Goal: Transaction & Acquisition: Obtain resource

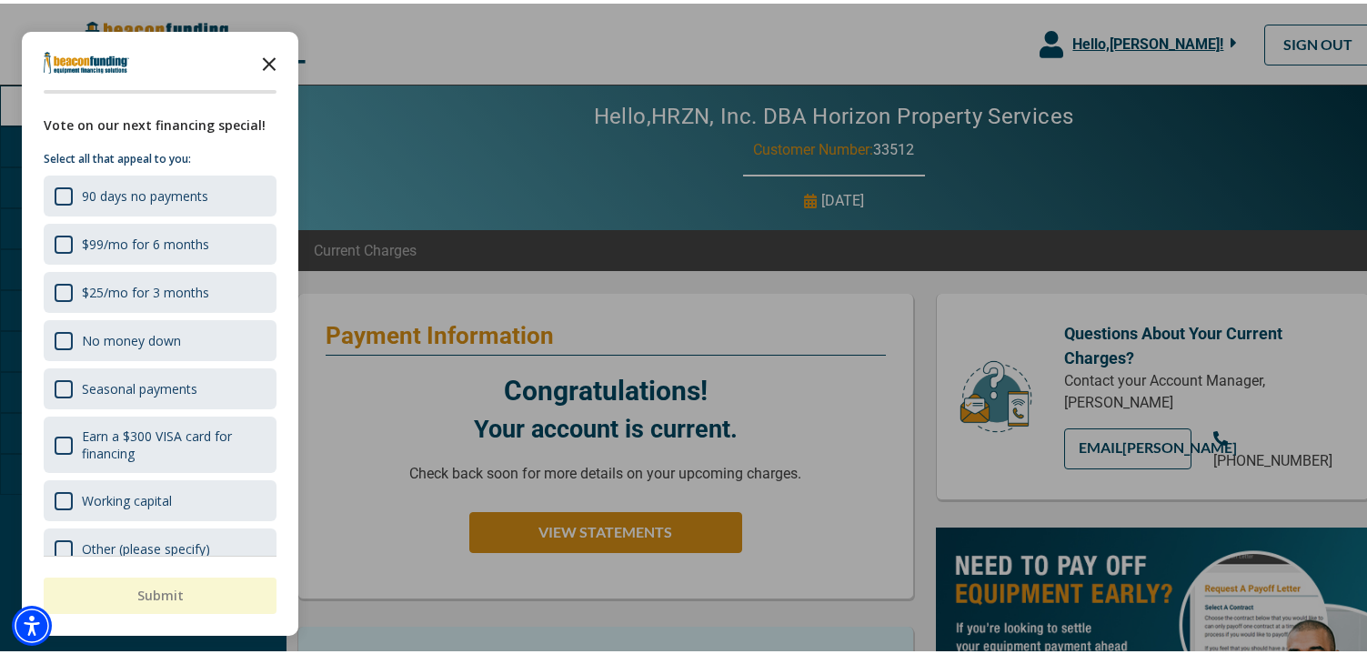
click at [275, 60] on icon "Close the survey" at bounding box center [269, 59] width 36 height 36
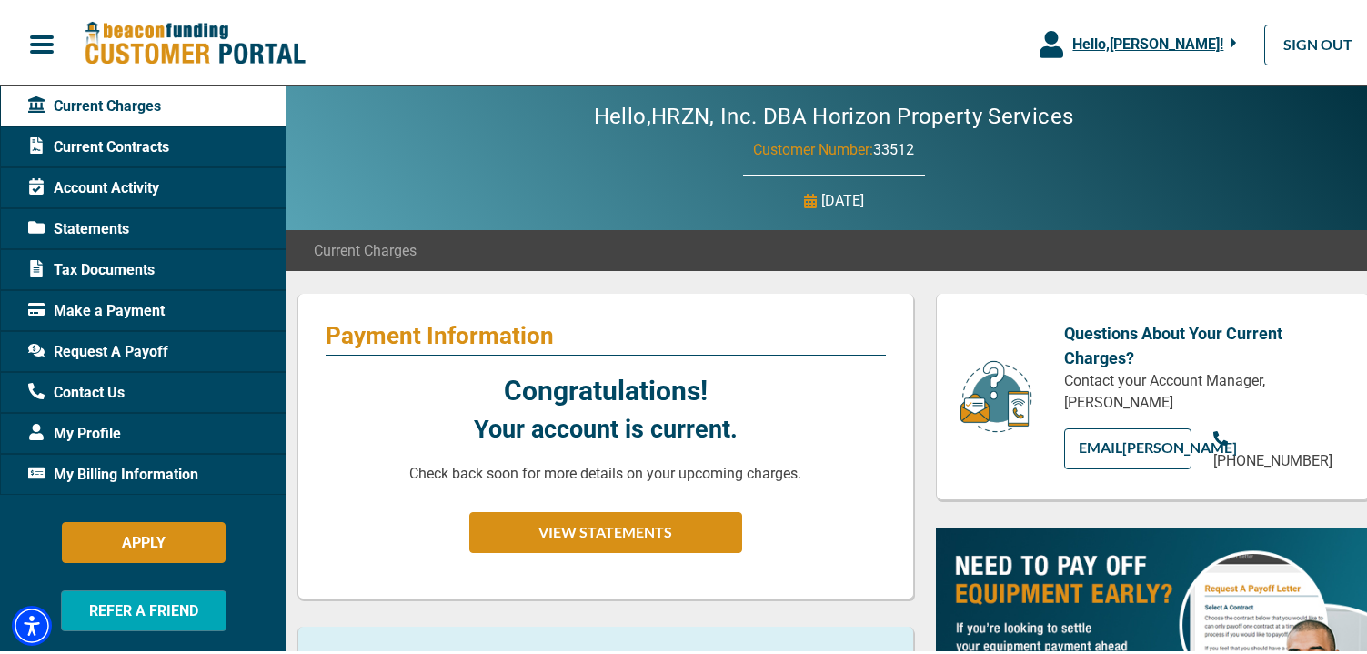
click at [172, 151] on div "Current Contracts" at bounding box center [143, 143] width 287 height 41
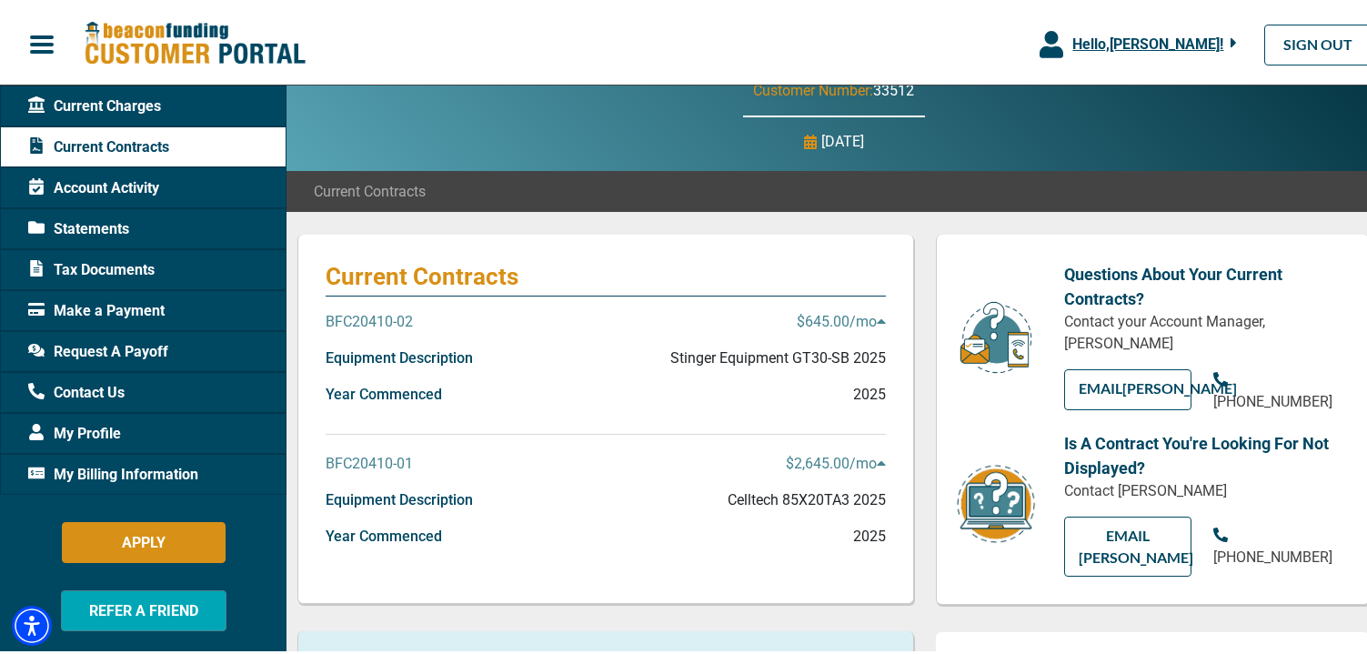
scroll to position [91, 0]
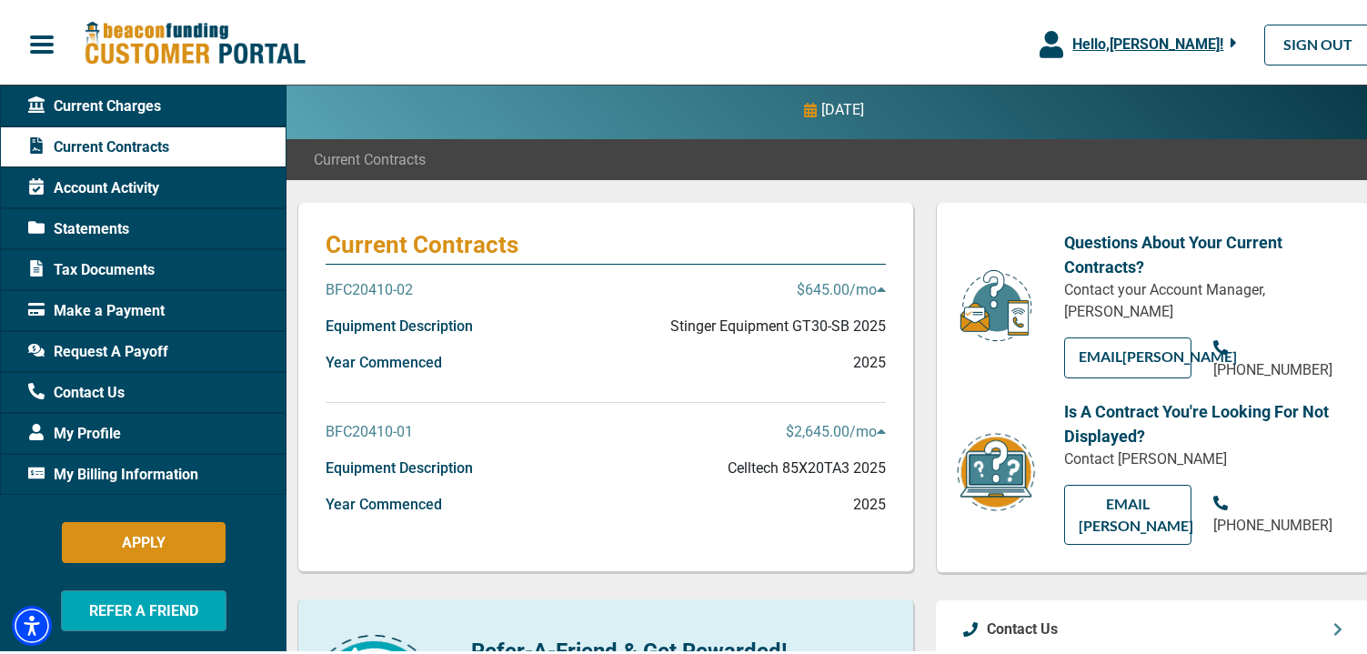
click at [877, 288] on icon at bounding box center [881, 286] width 8 height 5
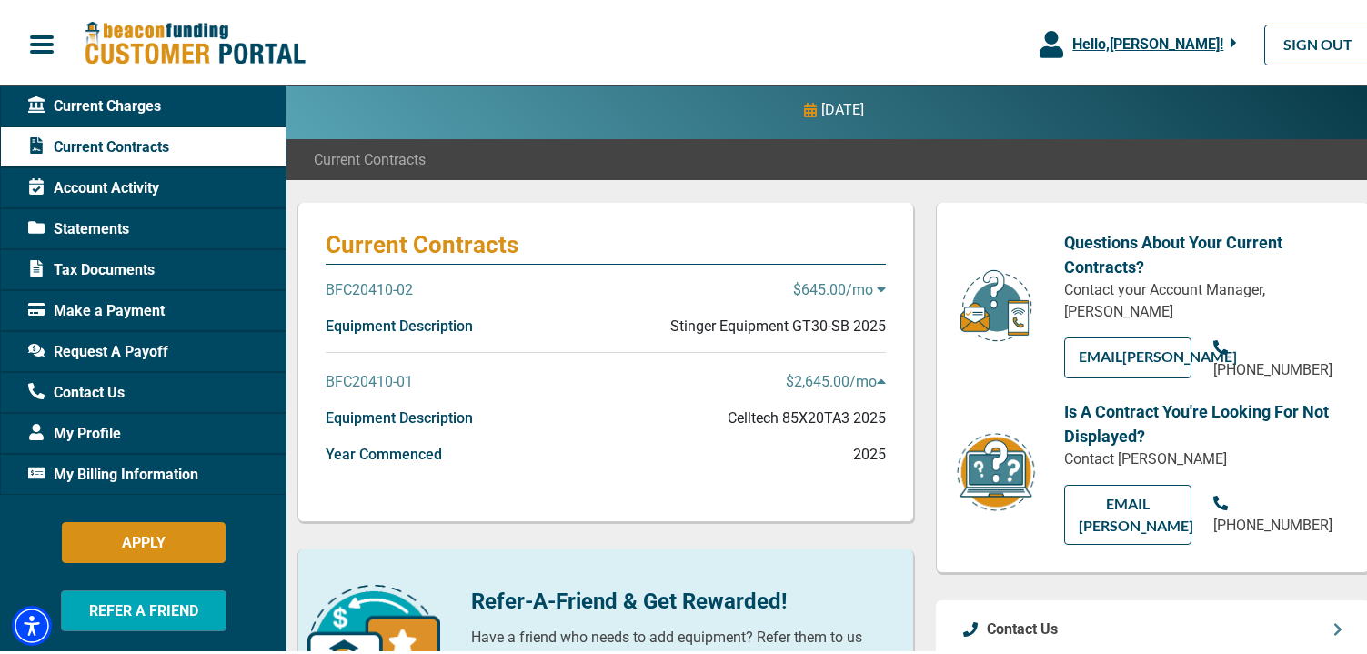
click at [868, 289] on p "$645.00 /mo" at bounding box center [839, 287] width 93 height 22
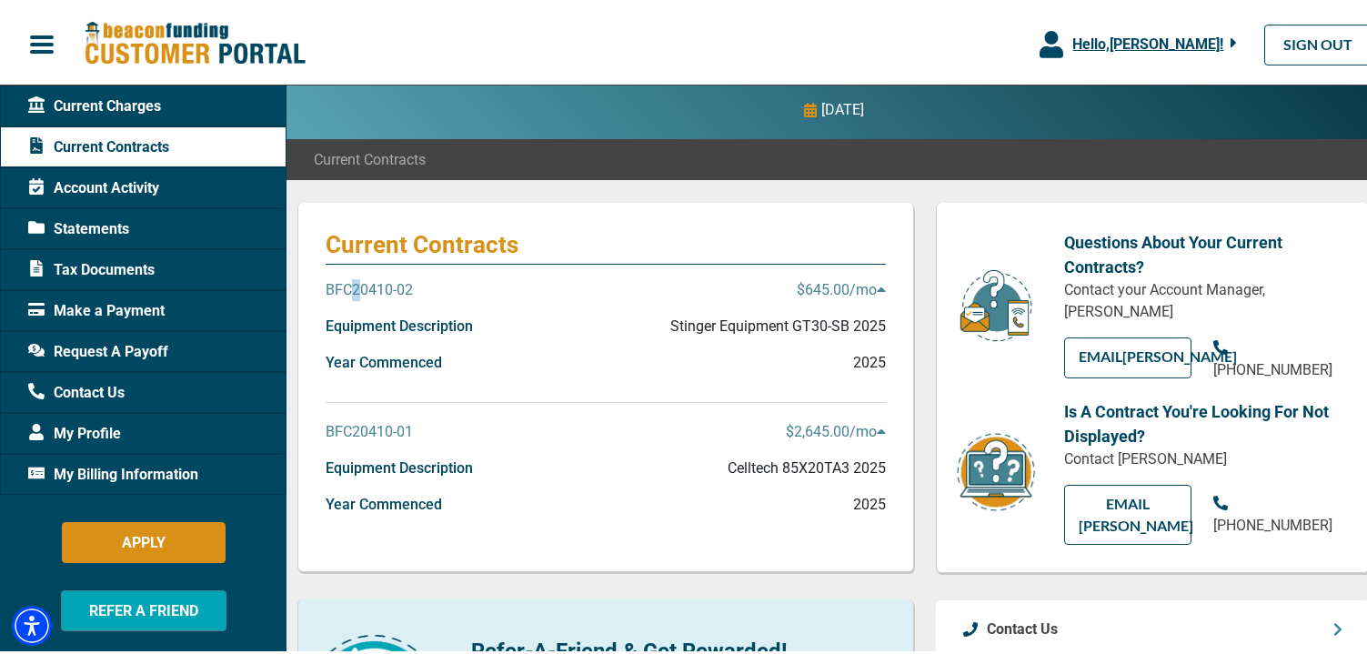
click at [356, 294] on p "BFC20410-02" at bounding box center [369, 287] width 87 height 22
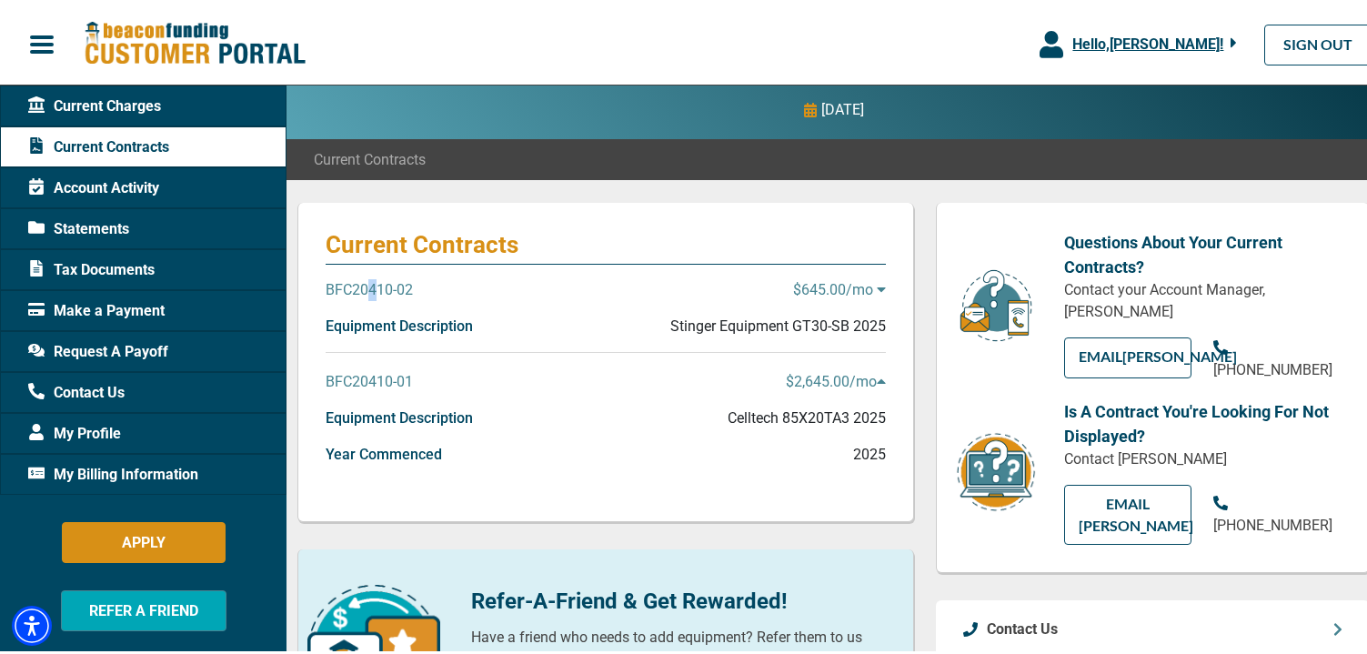
click at [373, 292] on p "BFC20410-02" at bounding box center [369, 287] width 87 height 22
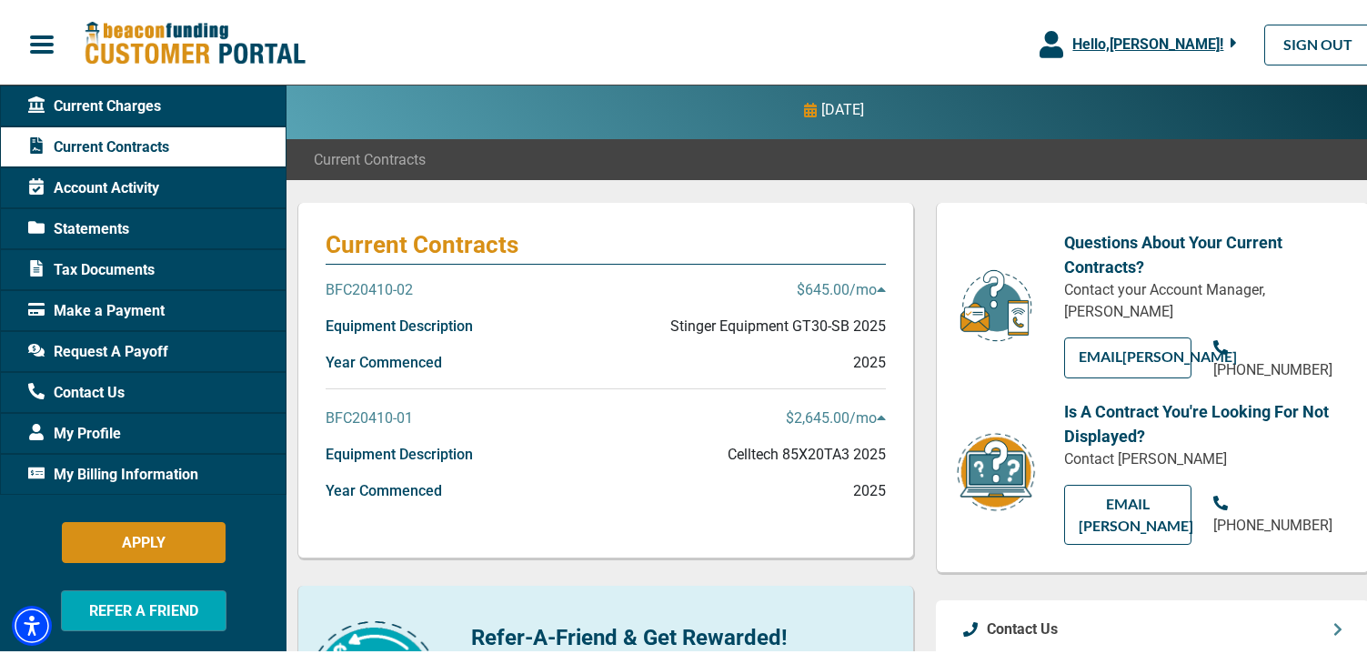
click at [705, 323] on p "Stinger Equipment GT30-SB 2025" at bounding box center [778, 323] width 216 height 22
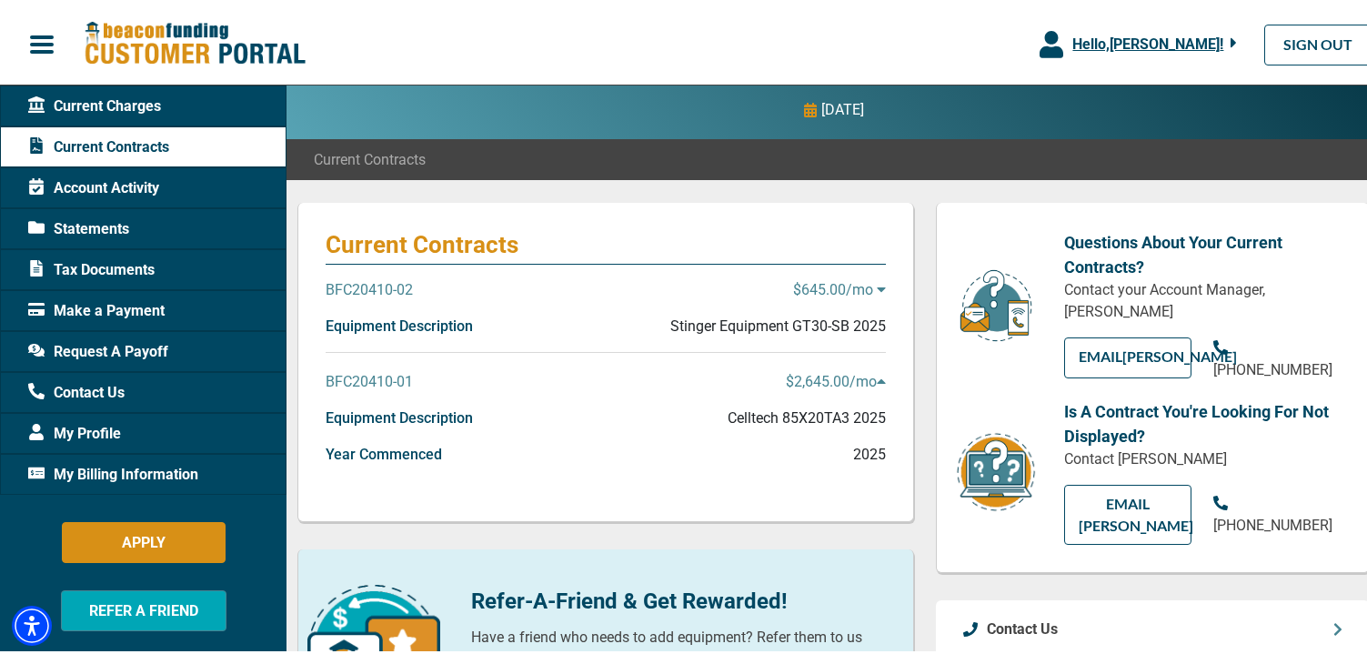
click at [705, 323] on p "Stinger Equipment GT30-SB 2025" at bounding box center [778, 323] width 216 height 22
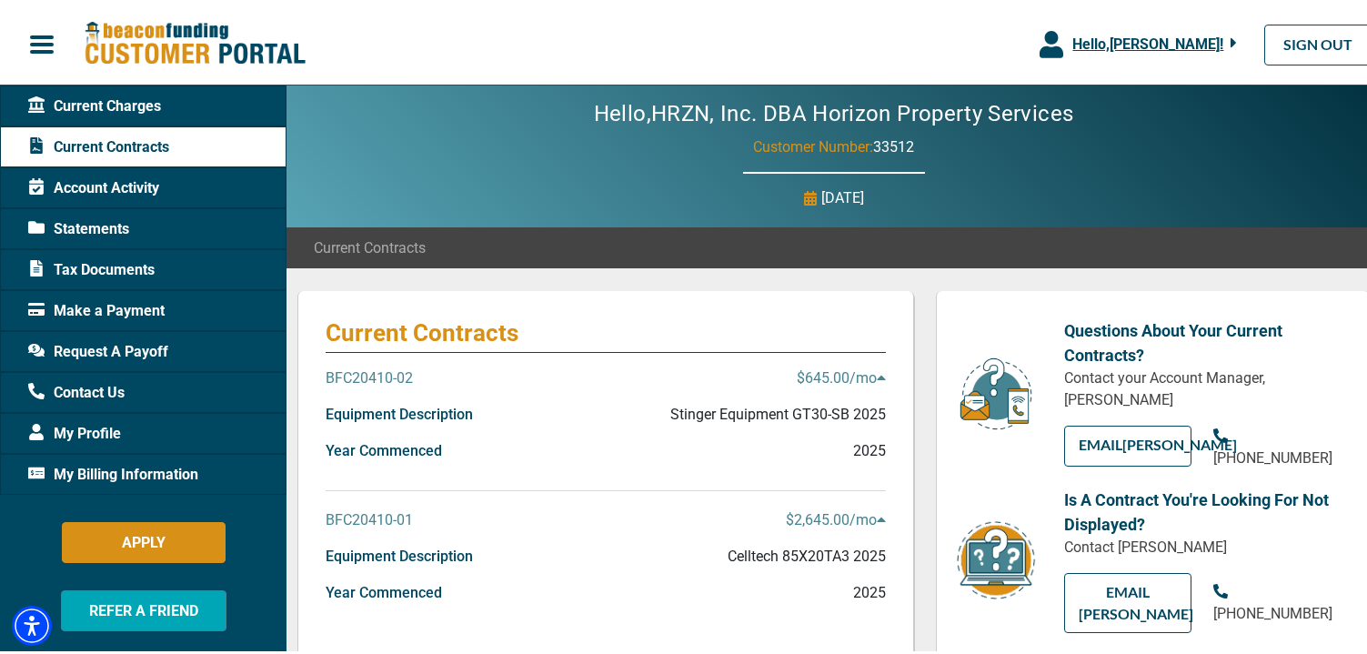
scroll to position [0, 0]
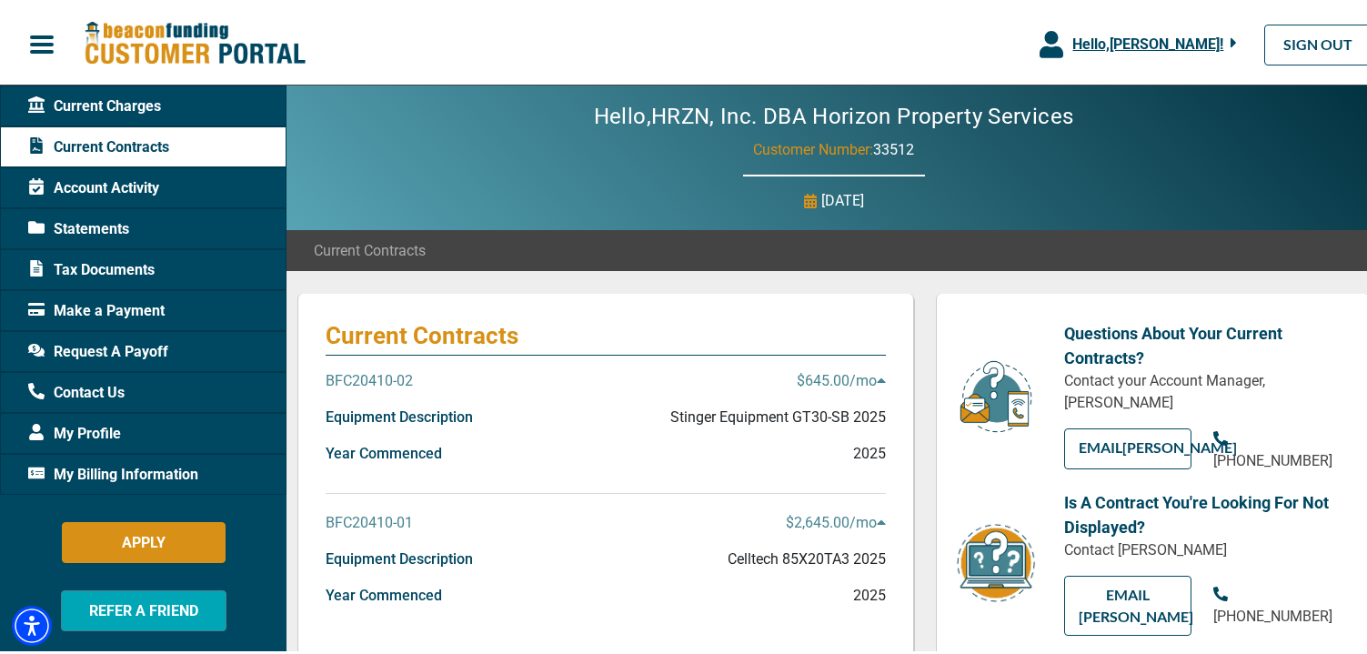
click at [132, 185] on span "Account Activity" at bounding box center [93, 185] width 131 height 22
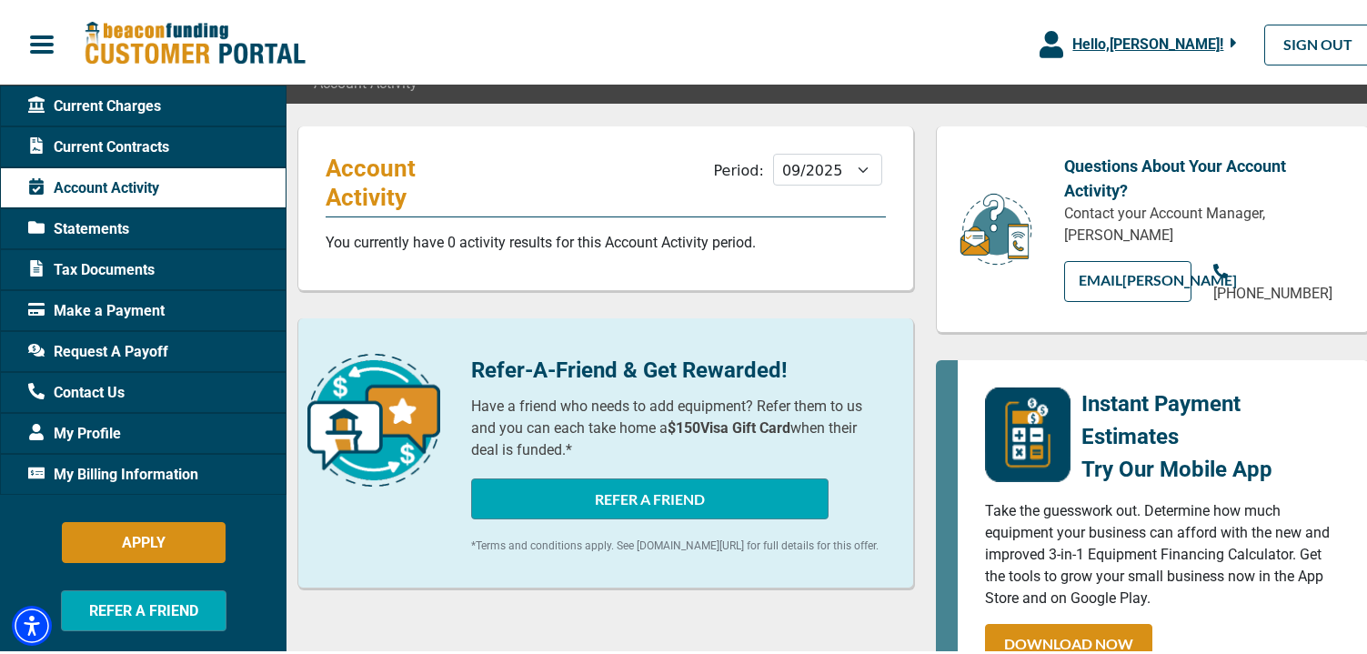
scroll to position [182, 0]
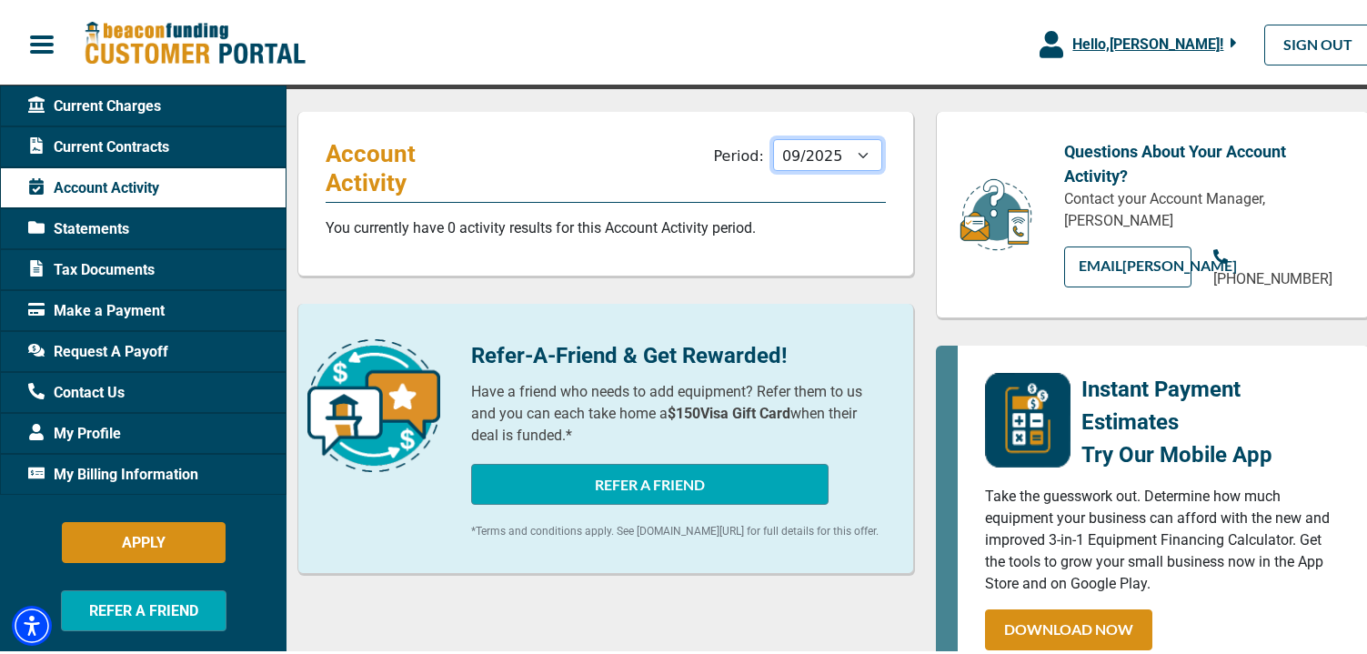
click at [850, 150] on select "10/2025 09/2025 08/2025 07/2025 06/2025 05/2025 04/2025 03/2025 02/2025 01/2025…" at bounding box center [827, 152] width 109 height 32
select select "08/2025"
click at [773, 136] on select "10/2025 09/2025 08/2025 07/2025 06/2025 05/2025 04/2025 03/2025 02/2025 01/2025…" at bounding box center [827, 152] width 109 height 32
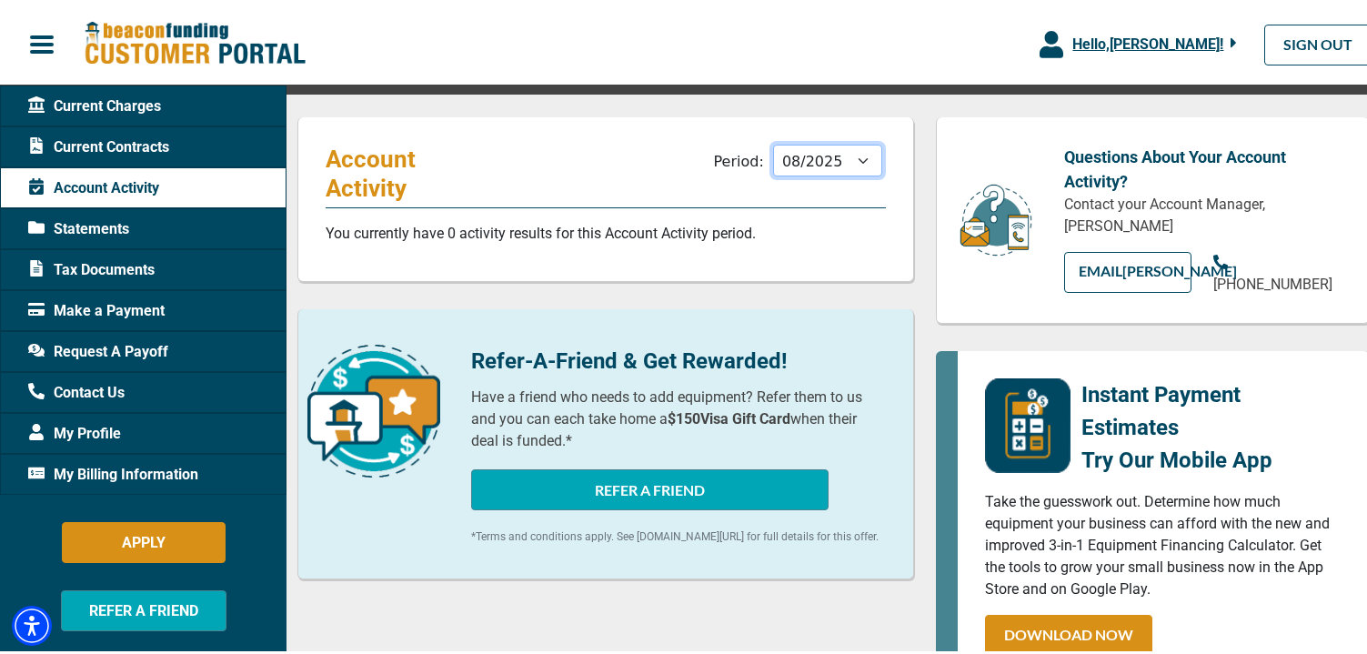
scroll to position [0, 0]
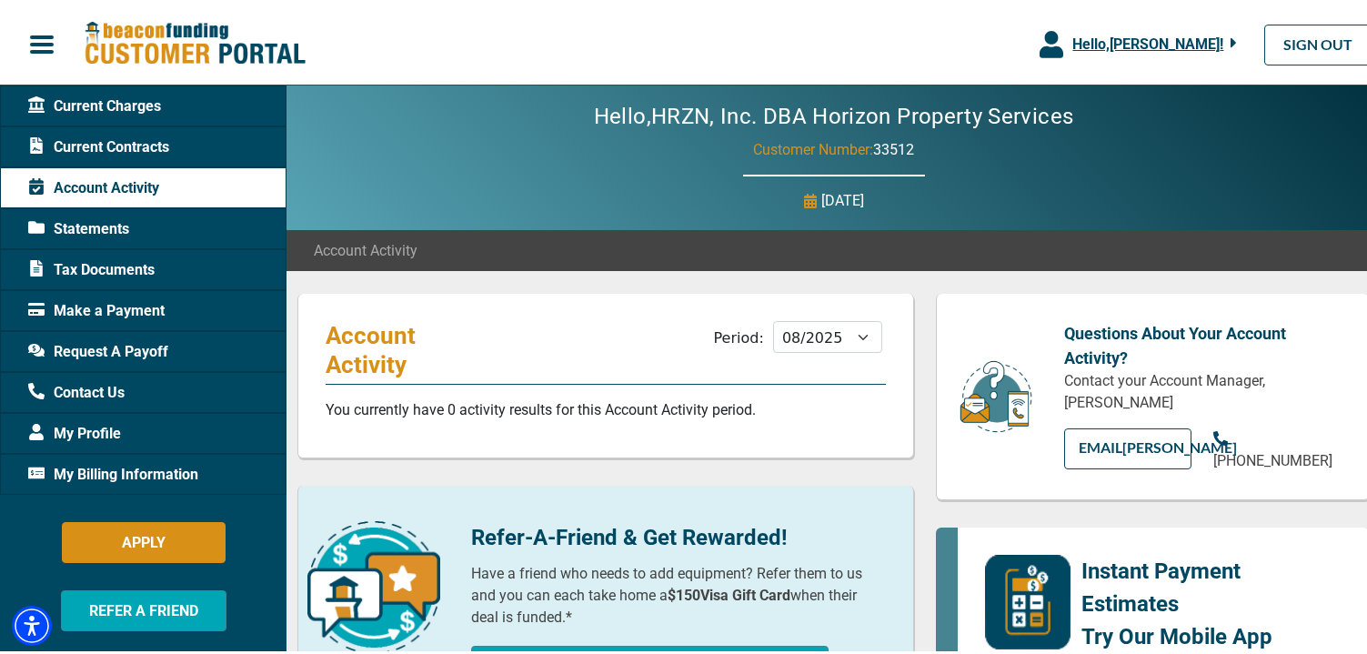
click at [232, 230] on div "Statements" at bounding box center [143, 225] width 287 height 41
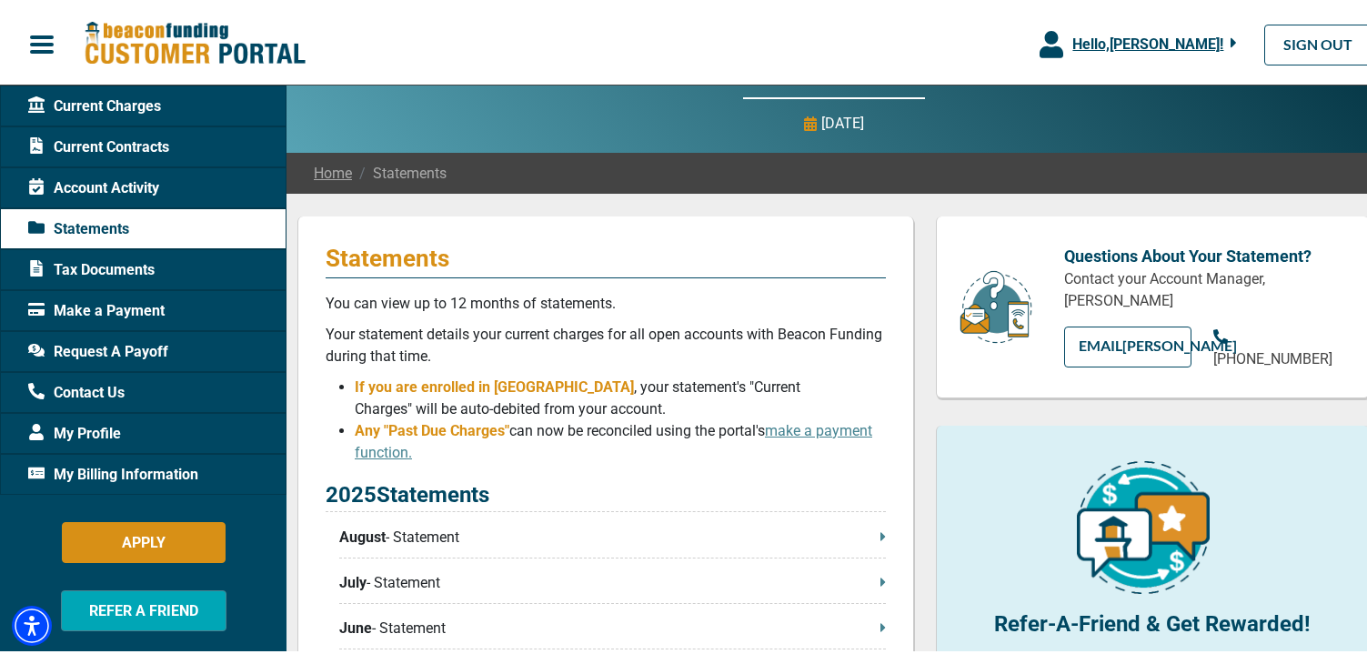
scroll to position [273, 0]
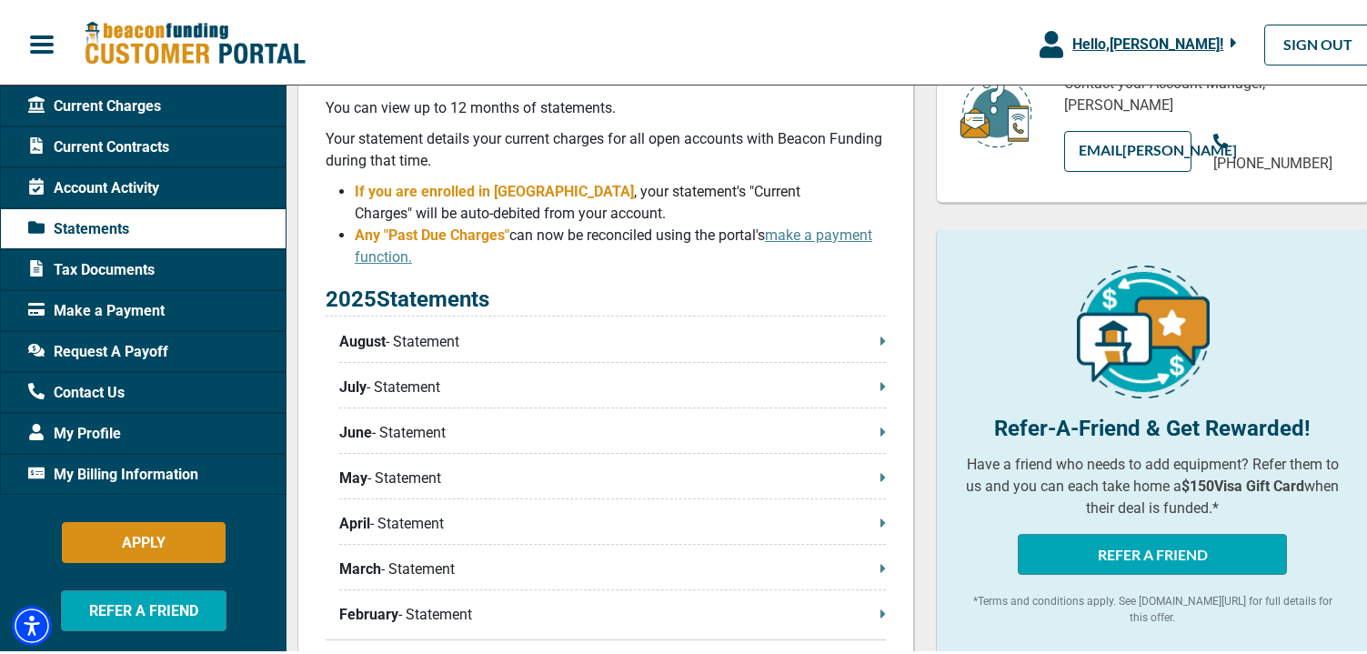
click at [540, 329] on div "2025 Statements August - Statement July - Statement June - Statement May - Stat…" at bounding box center [606, 457] width 560 height 357
click at [541, 339] on p "August - Statement" at bounding box center [612, 338] width 547 height 22
click at [152, 345] on span "Request A Payoff" at bounding box center [98, 348] width 140 height 22
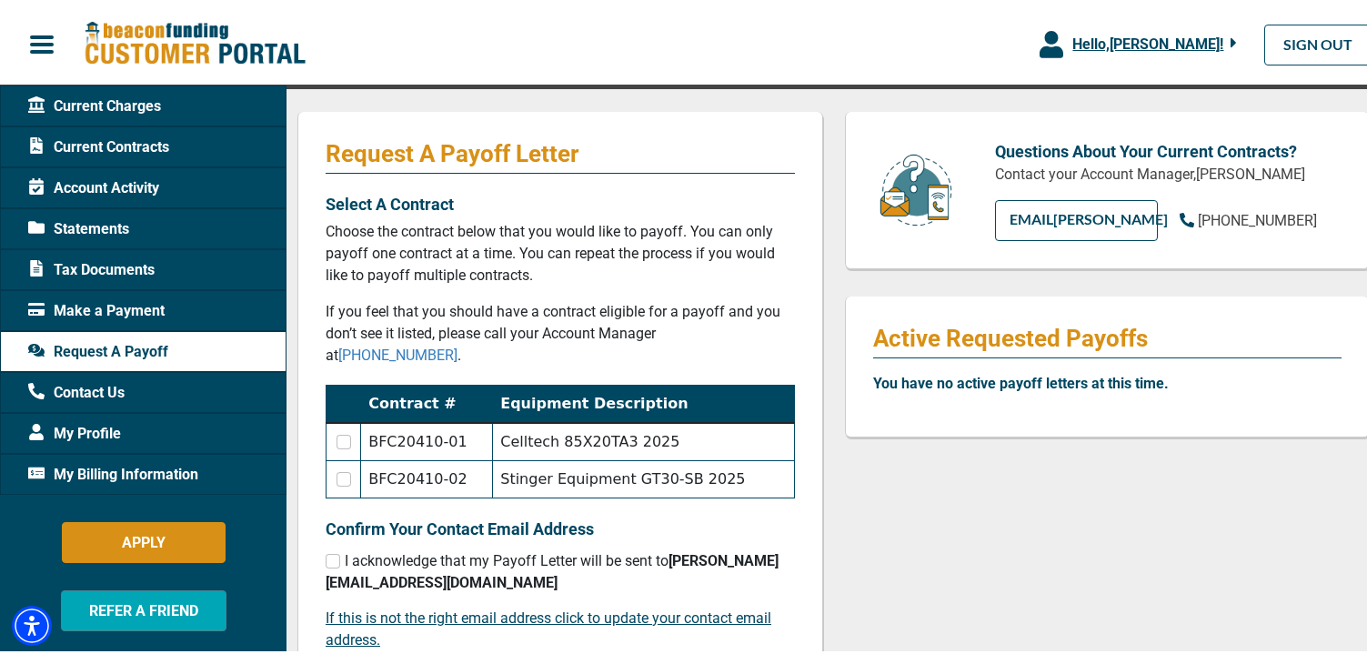
scroll to position [273, 0]
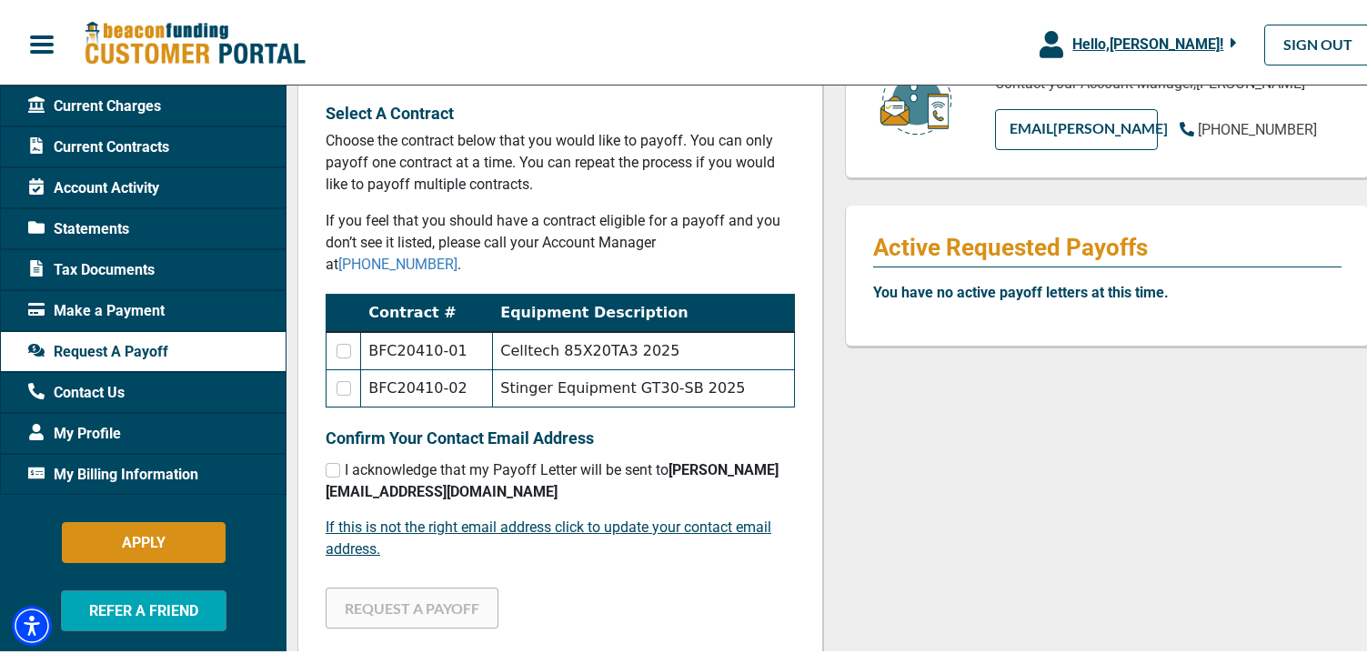
click at [140, 98] on span "Current Charges" at bounding box center [94, 103] width 133 height 22
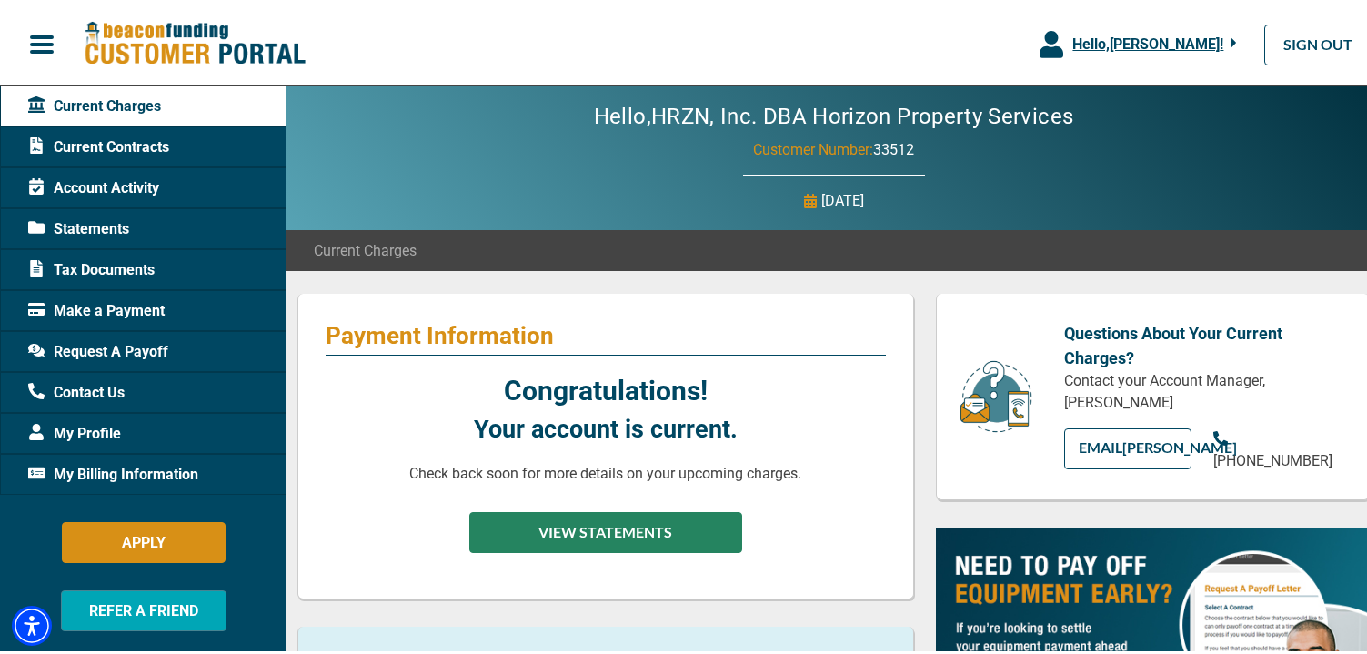
click at [599, 538] on button "VIEW STATEMENTS" at bounding box center [605, 528] width 273 height 41
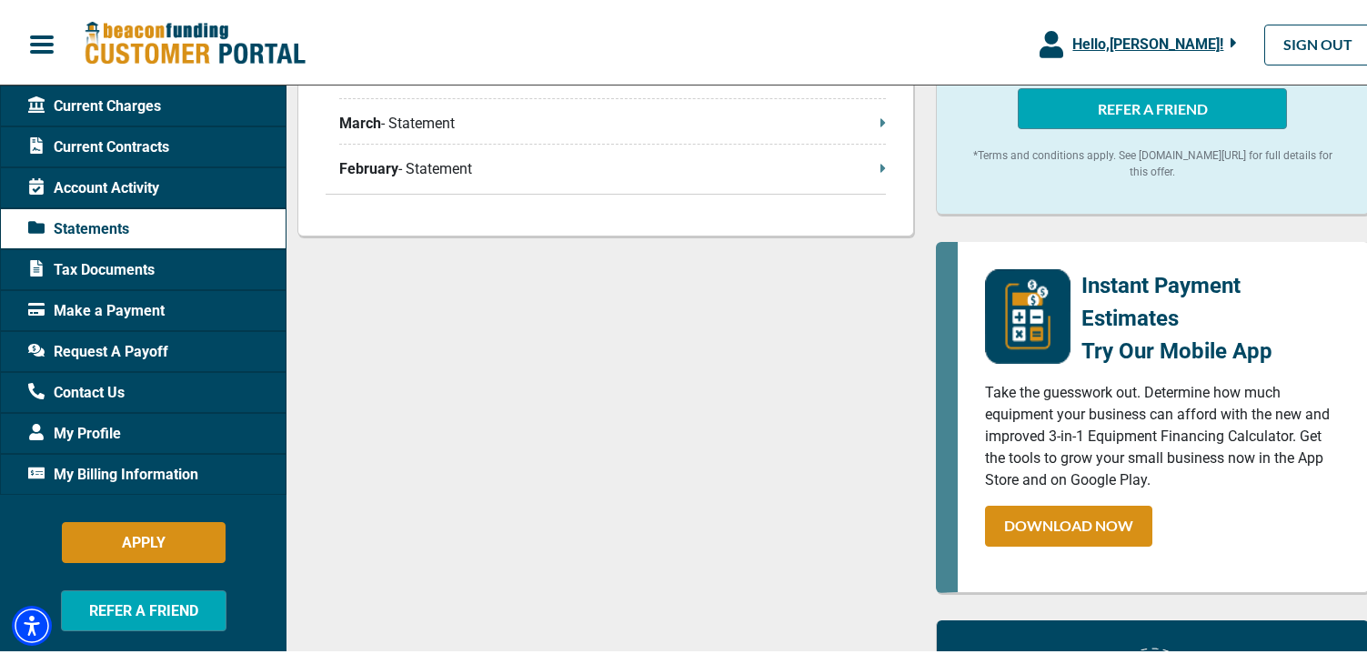
scroll to position [910, 0]
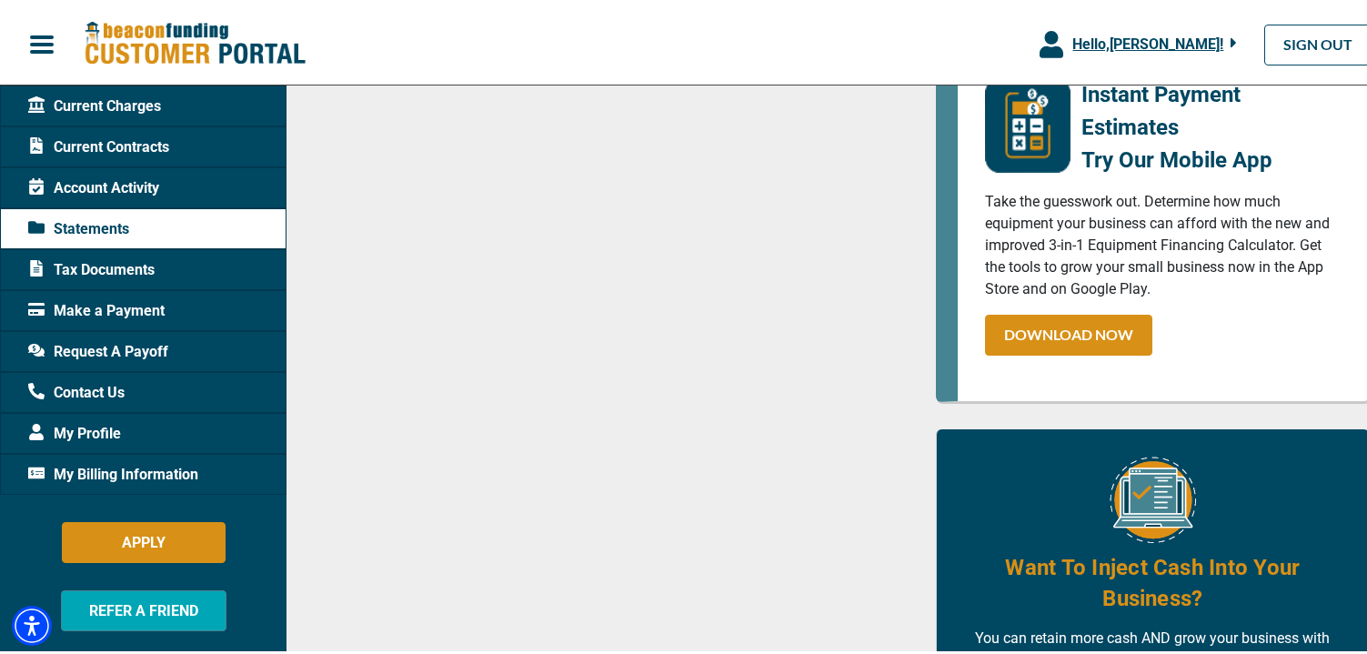
click at [159, 295] on div "Make a Payment" at bounding box center [143, 307] width 287 height 41
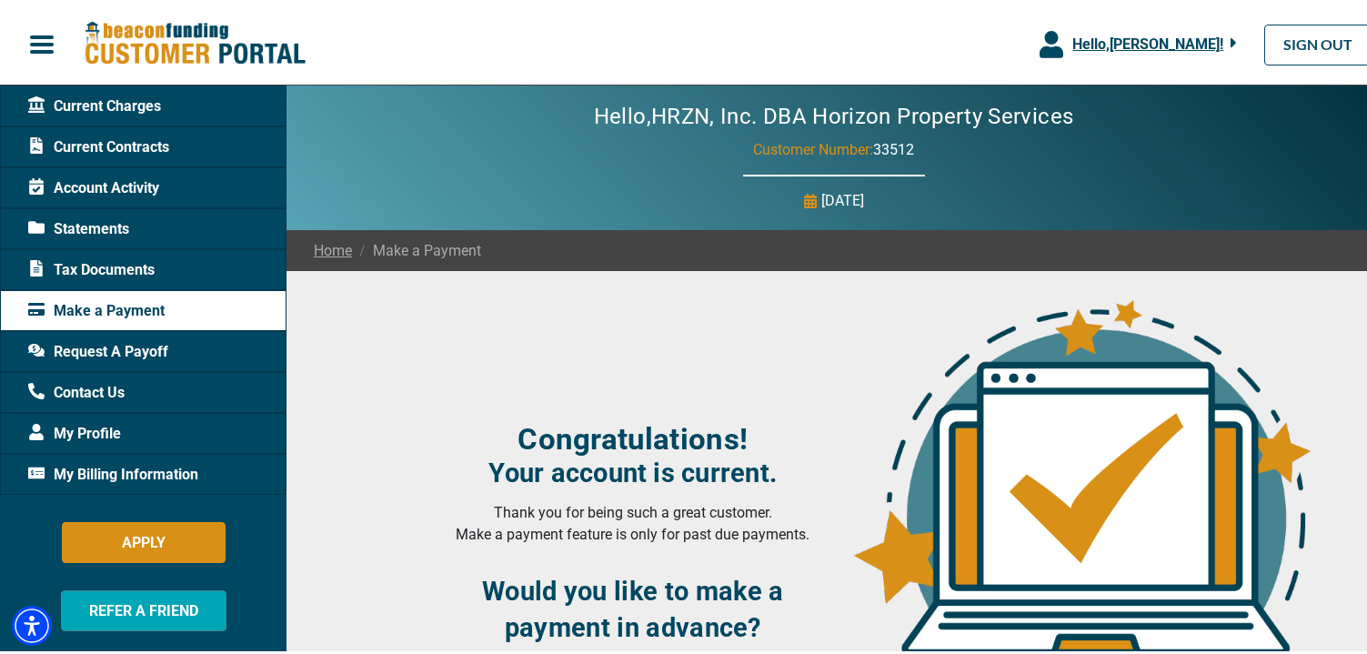
click at [156, 350] on span "Request A Payoff" at bounding box center [98, 348] width 140 height 22
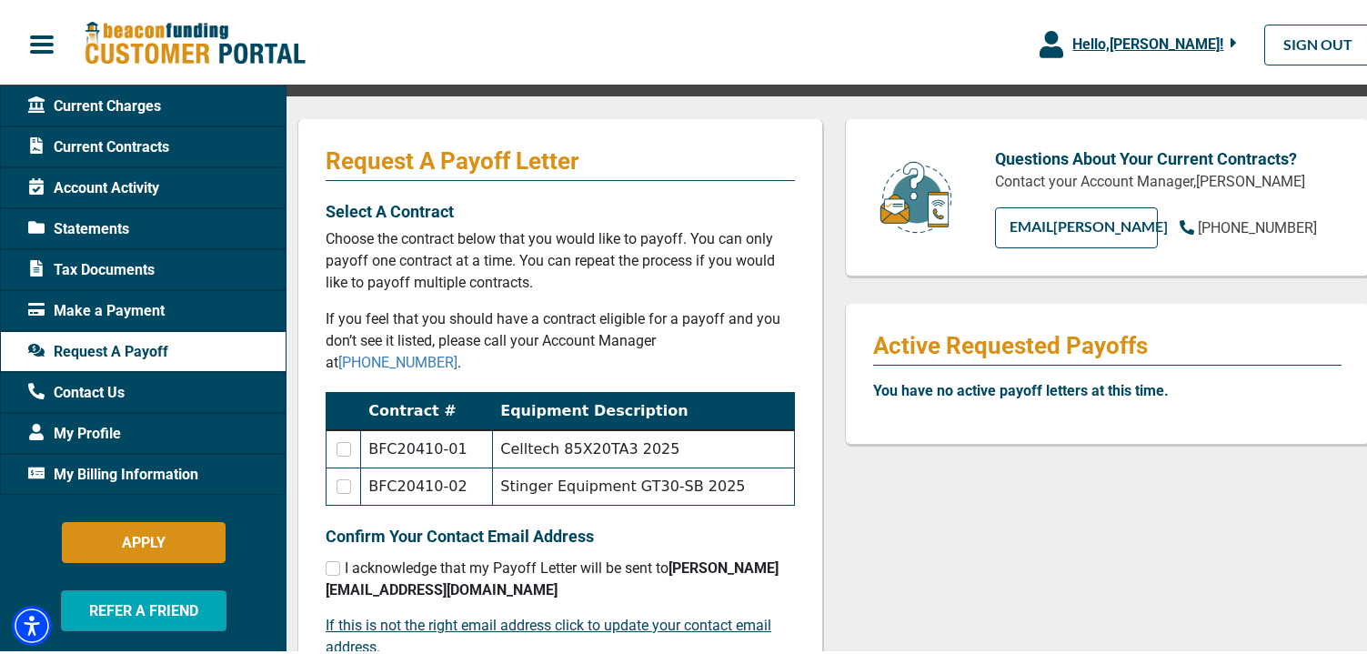
scroll to position [182, 0]
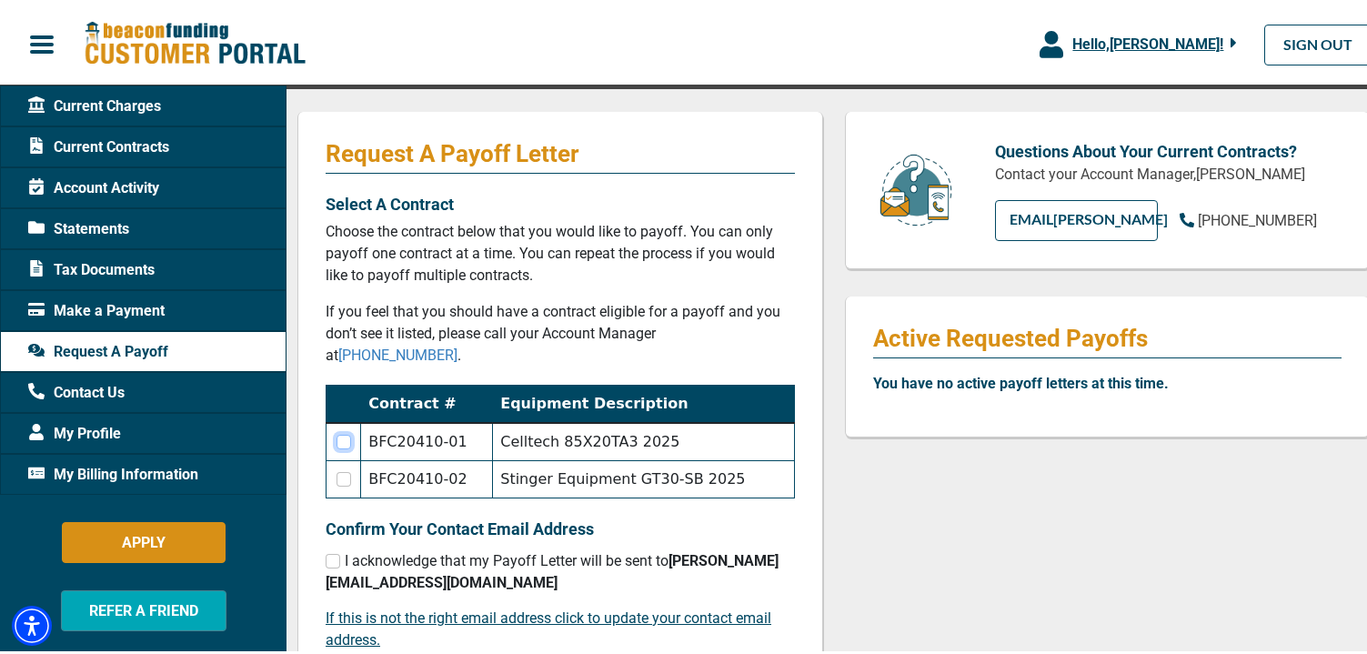
click at [347, 431] on input "checkbox" at bounding box center [344, 438] width 15 height 15
checkbox input "true"
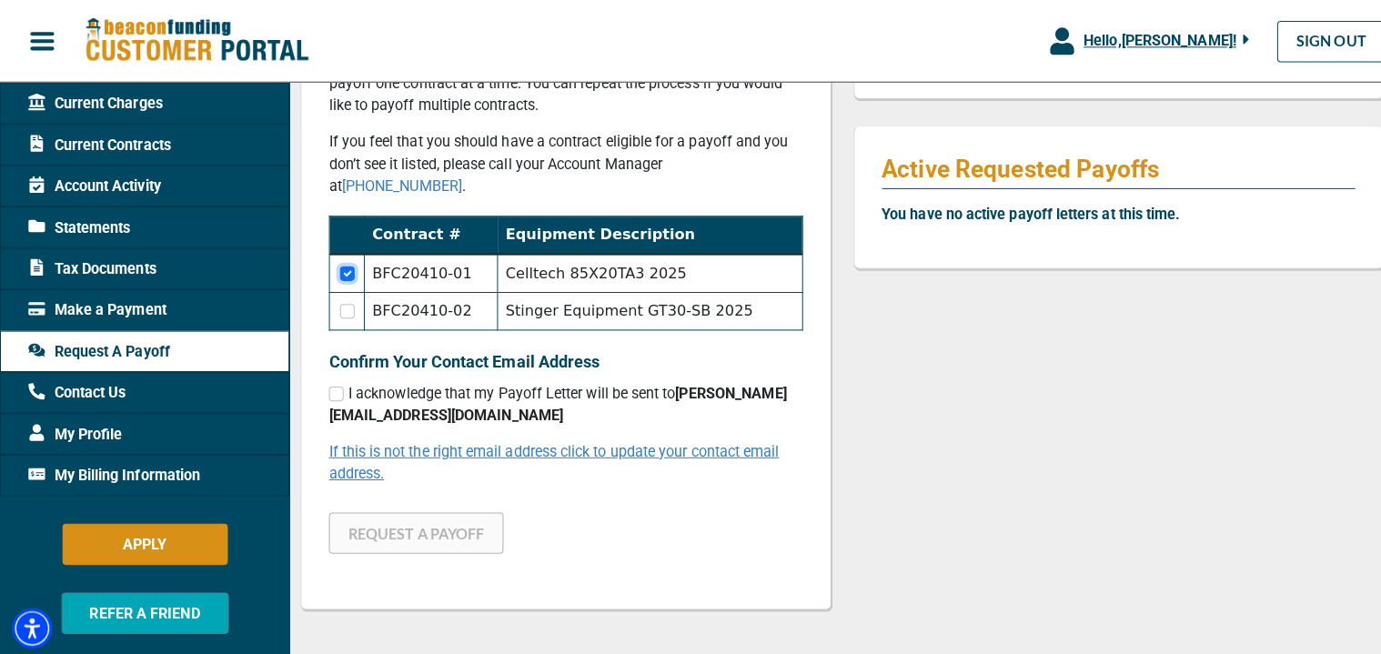
scroll to position [364, 0]
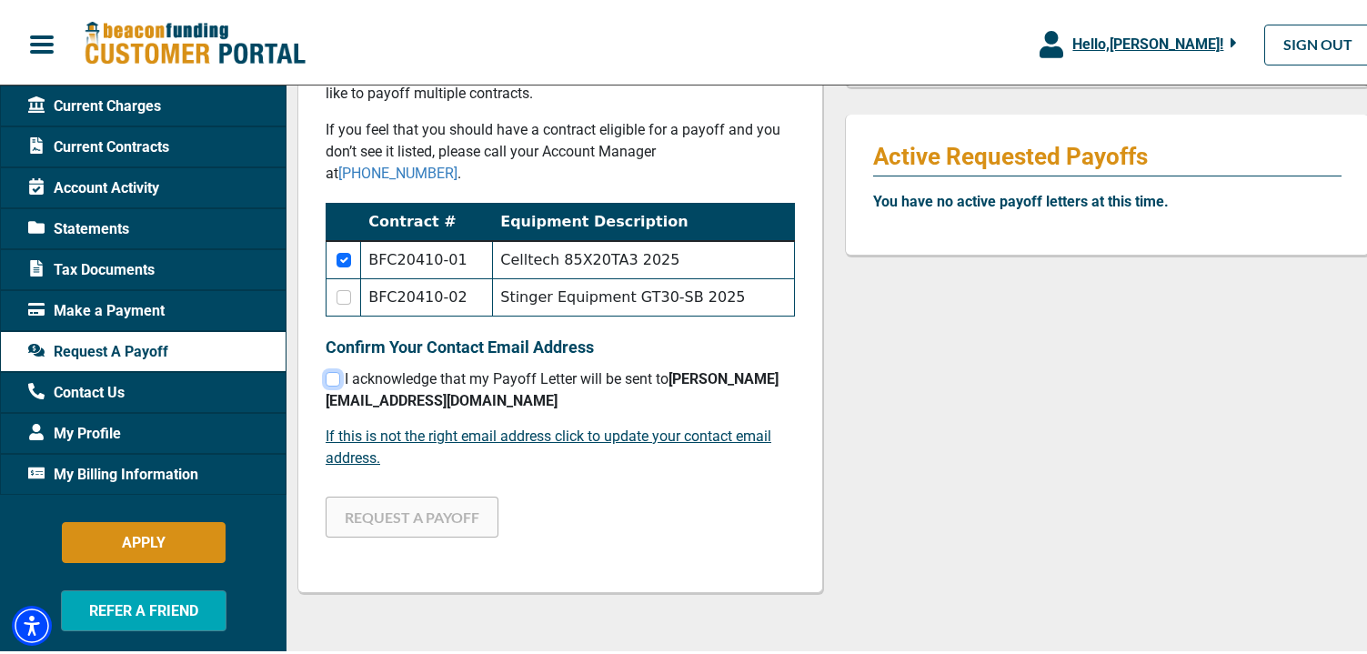
click at [337, 368] on input "checkbox" at bounding box center [333, 375] width 15 height 15
checkbox input "true"
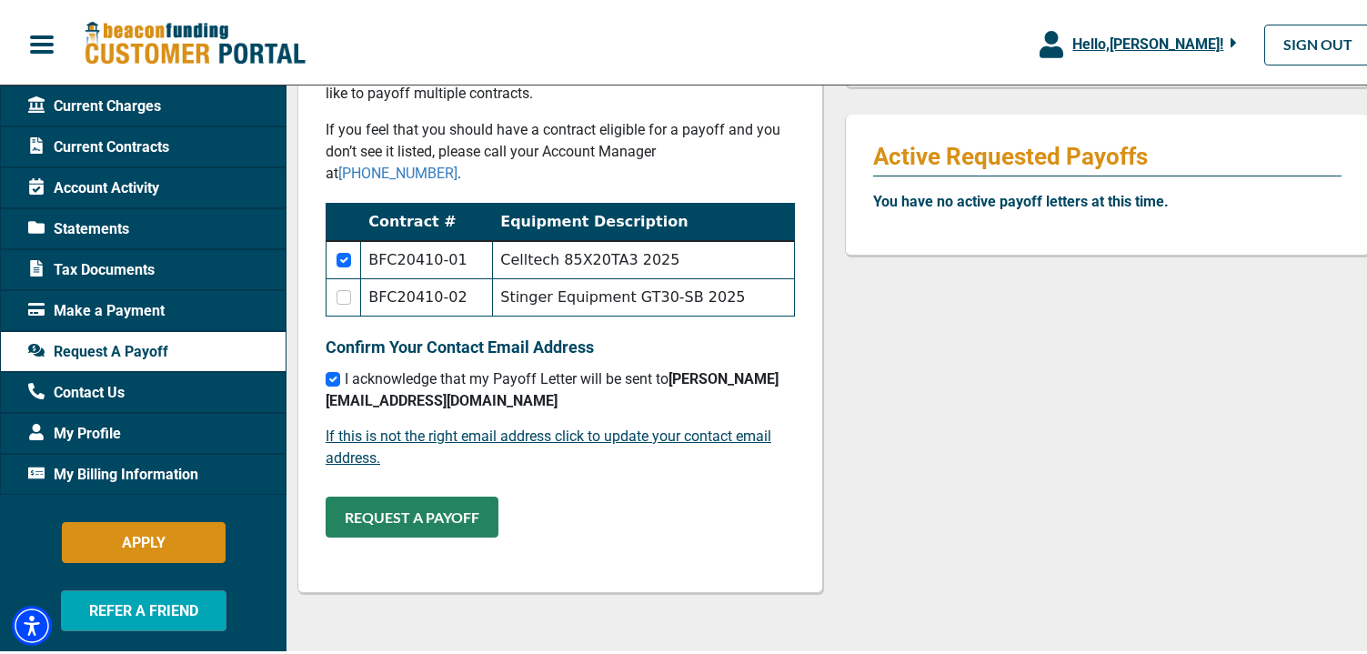
click at [424, 496] on button "REQUEST A PAYOFF" at bounding box center [412, 513] width 173 height 41
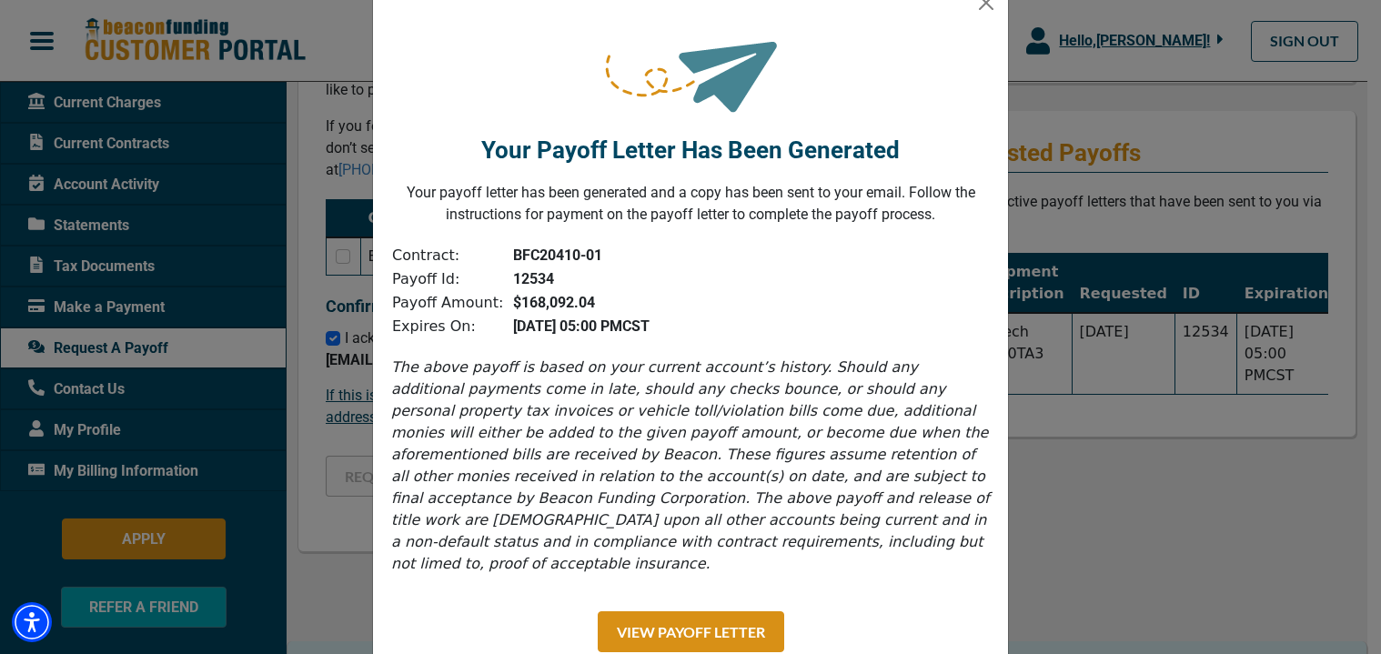
scroll to position [88, 0]
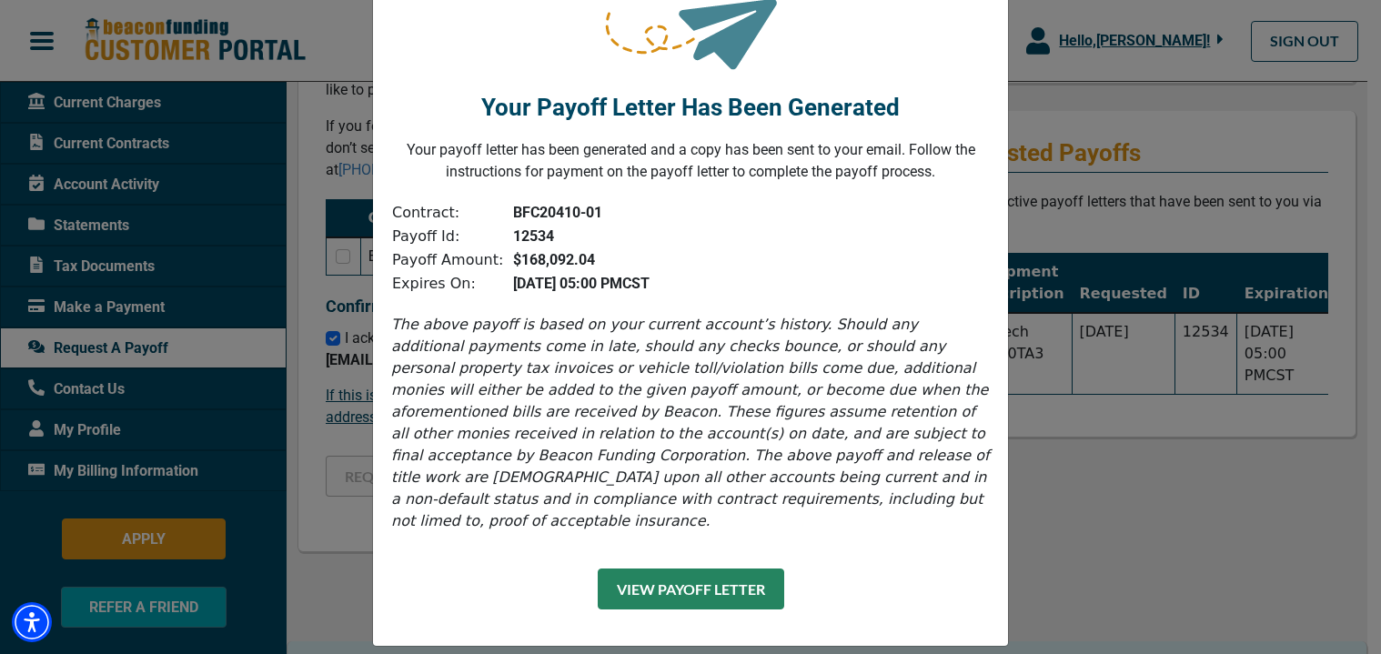
click at [756, 573] on button "View Payoff Letter" at bounding box center [691, 588] width 186 height 41
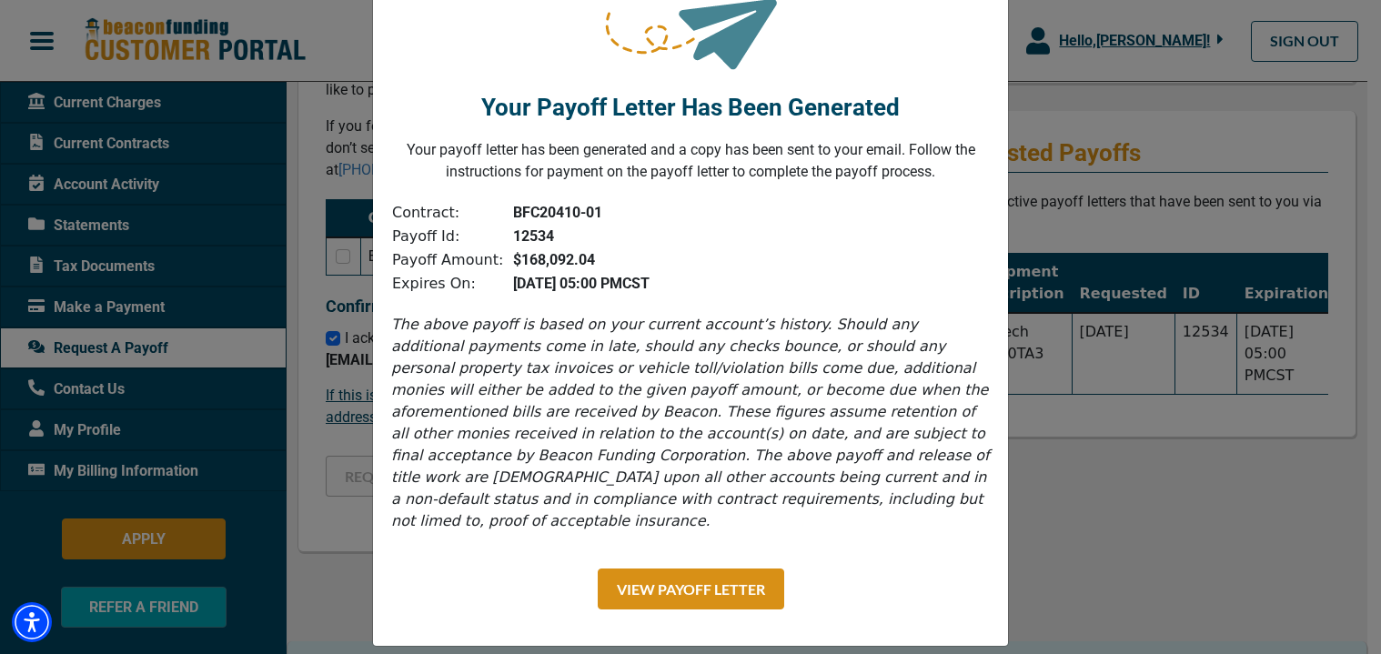
click at [1055, 482] on div "Your Payoff Letter Has Been Generated Your payoff letter has been generated and…" at bounding box center [690, 327] width 1381 height 654
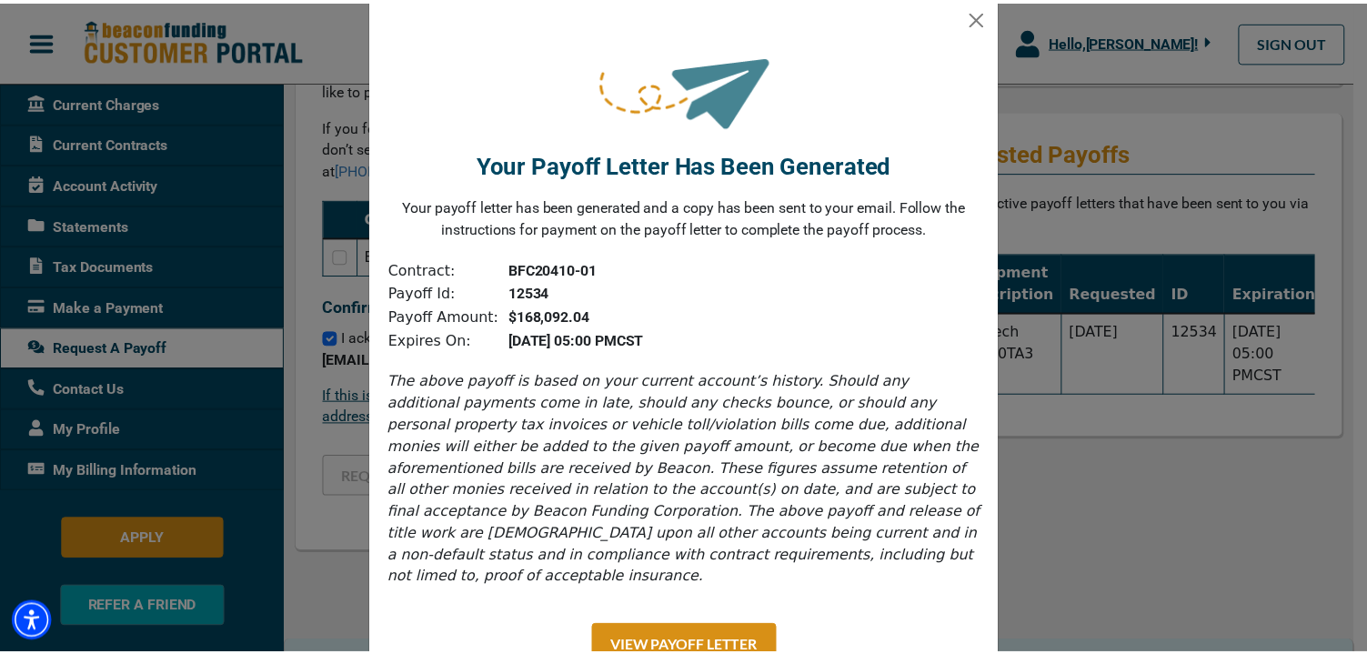
scroll to position [0, 0]
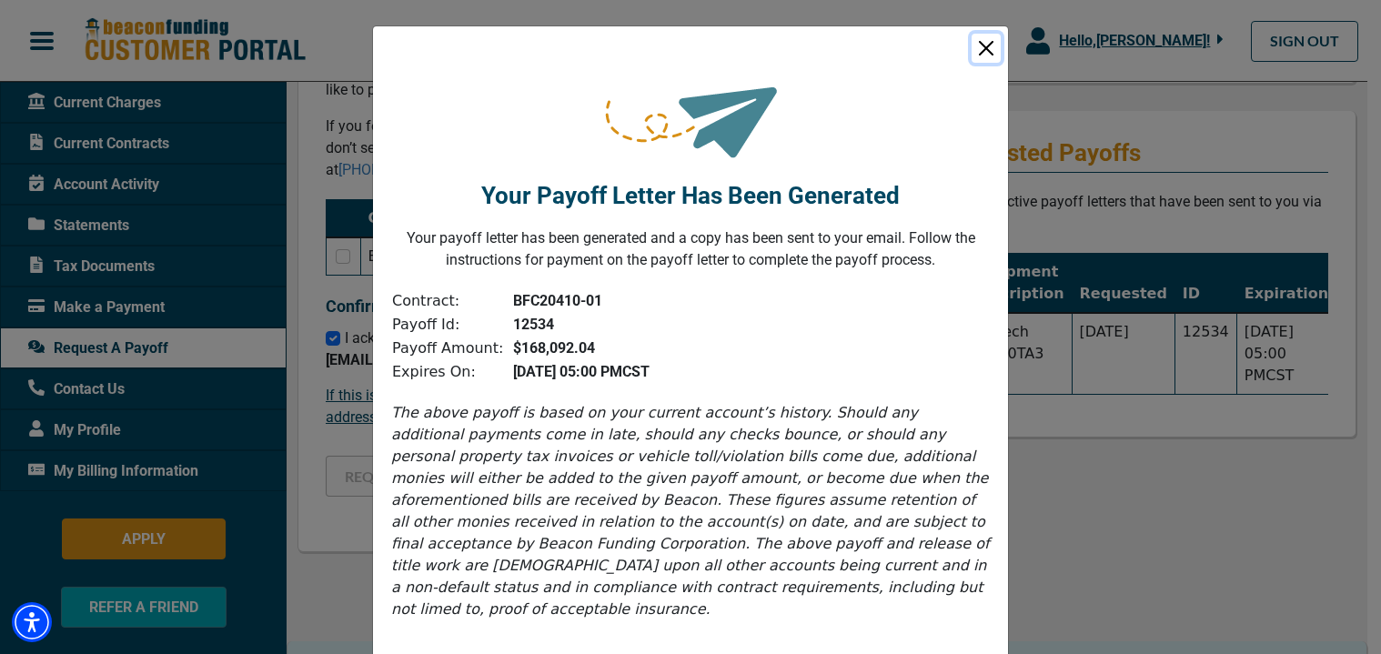
click at [976, 52] on button "Close" at bounding box center [985, 48] width 29 height 29
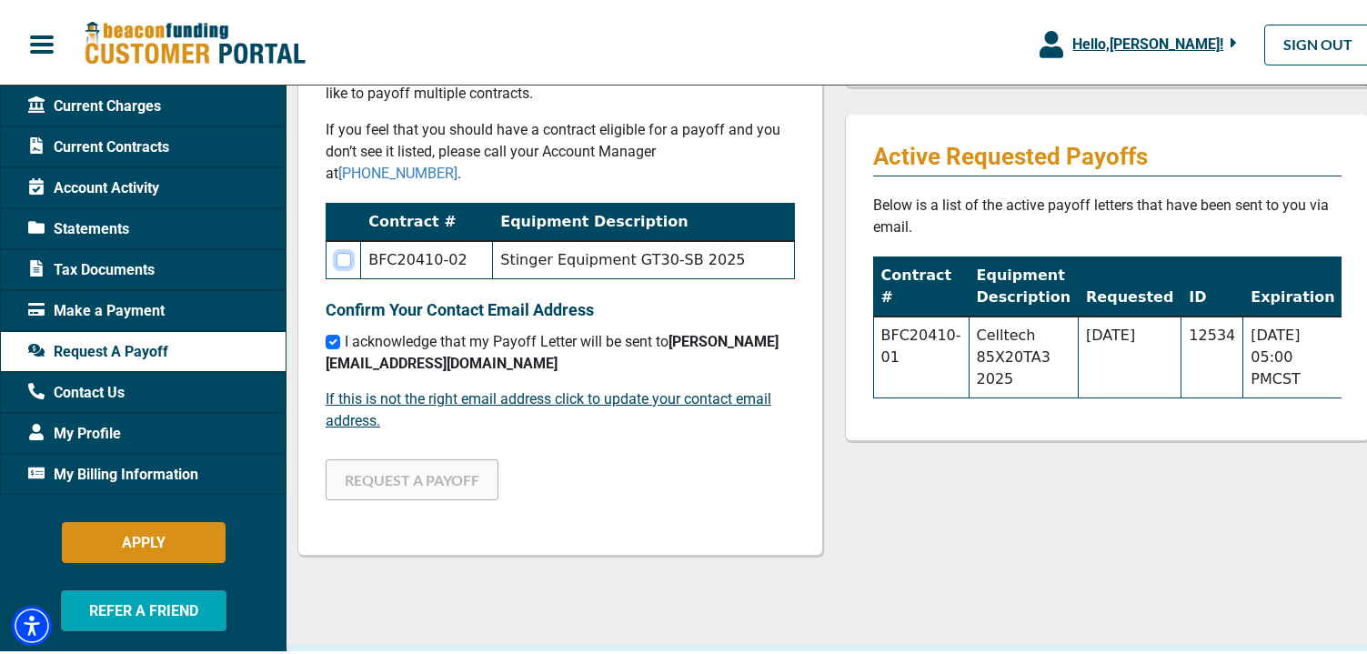
click at [344, 249] on input "checkbox" at bounding box center [344, 256] width 15 height 15
checkbox input "true"
click at [407, 463] on button "REQUEST A PAYOFF" at bounding box center [412, 476] width 173 height 41
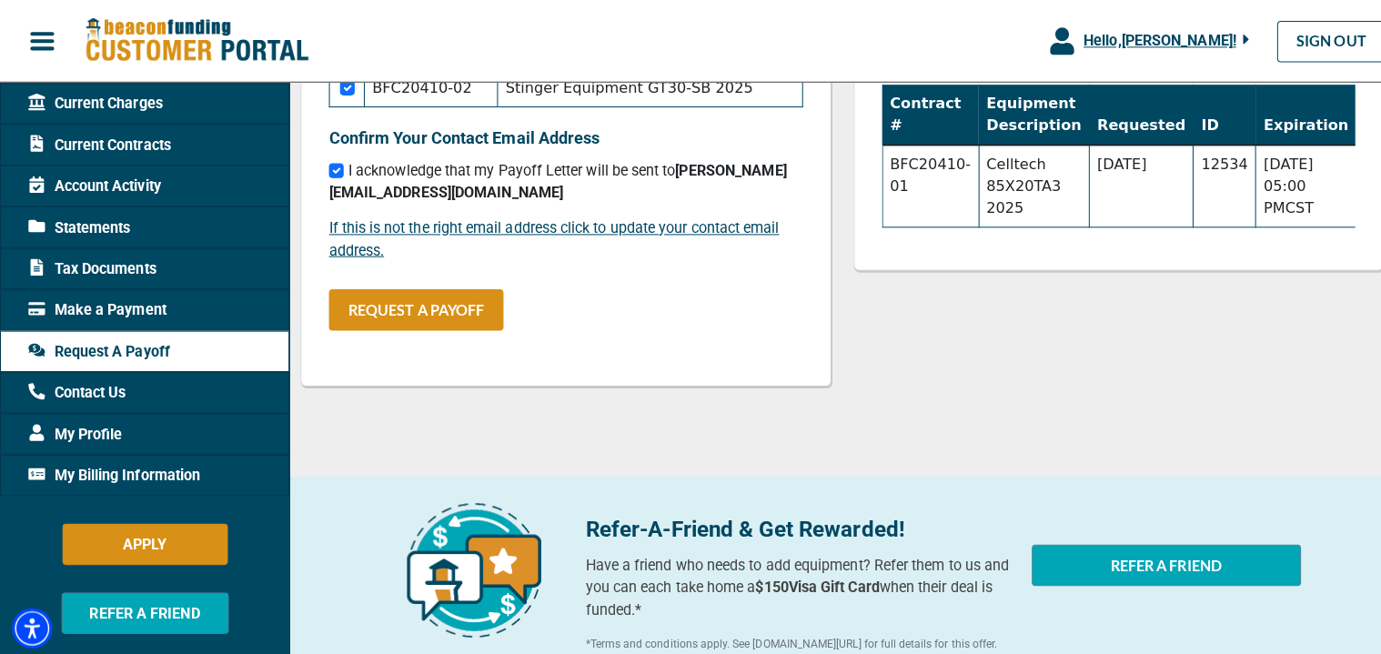
scroll to position [273, 0]
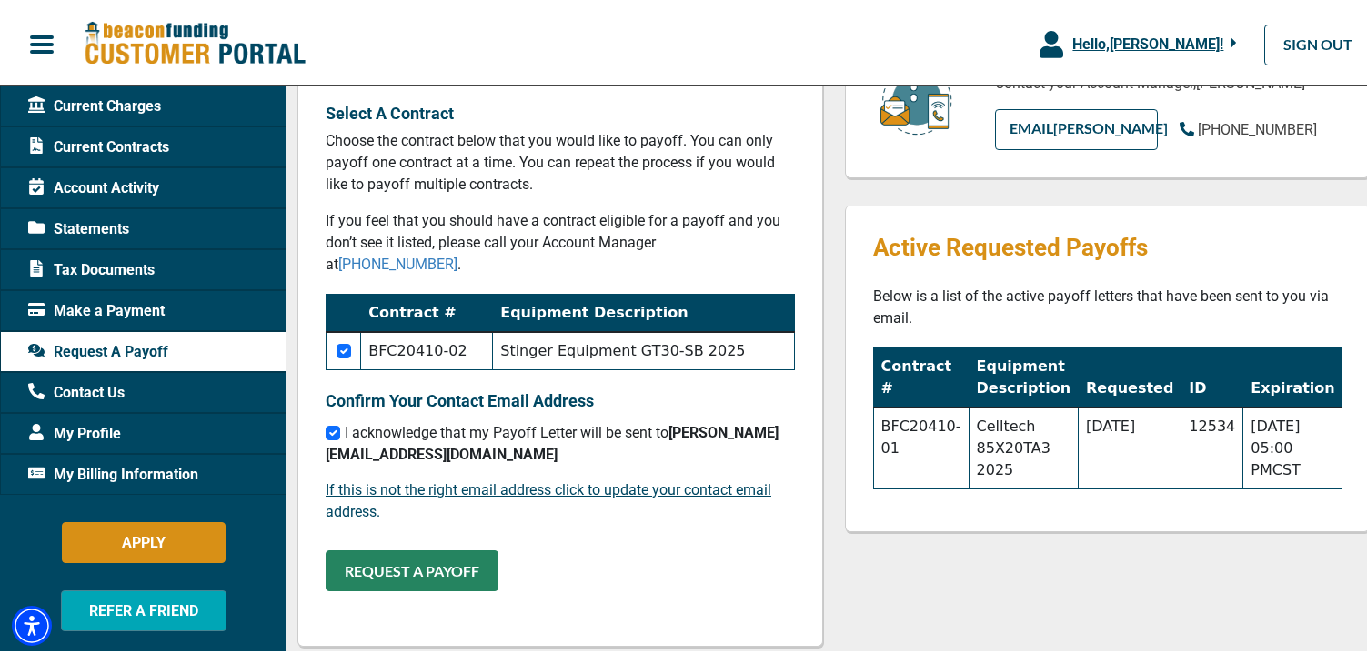
click at [448, 548] on button "REQUEST A PAYOFF" at bounding box center [412, 567] width 173 height 41
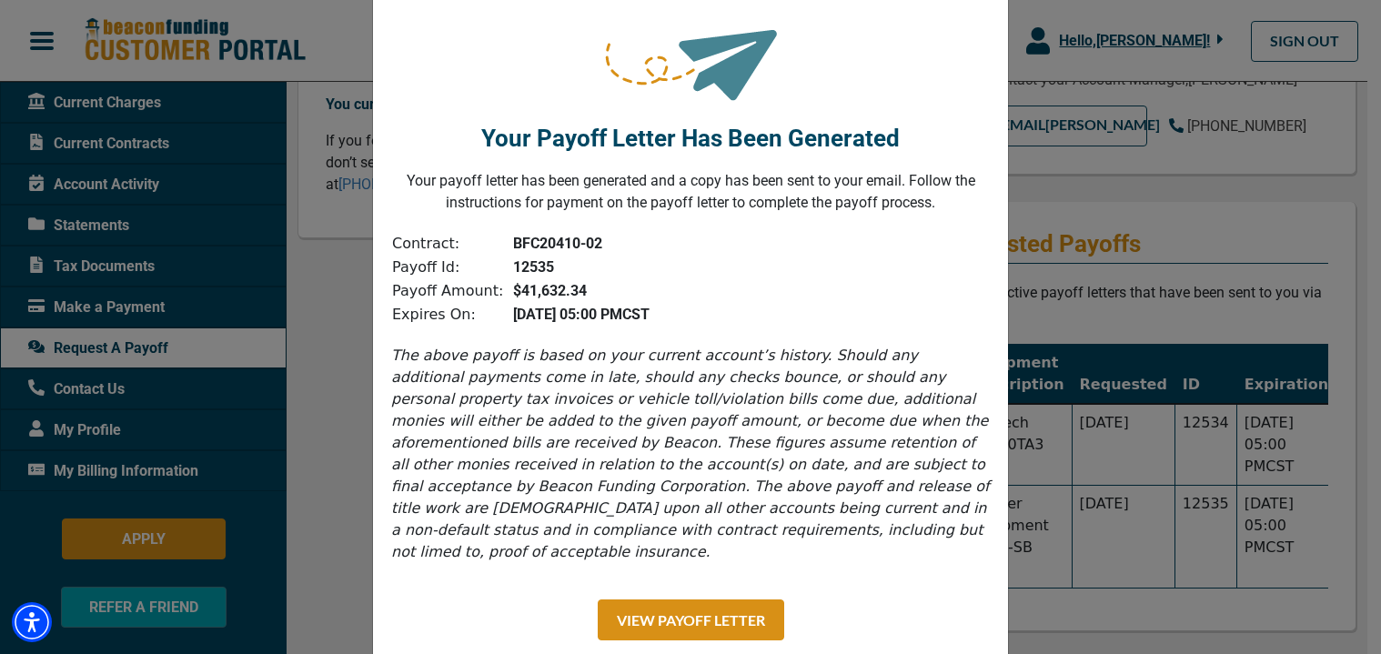
scroll to position [88, 0]
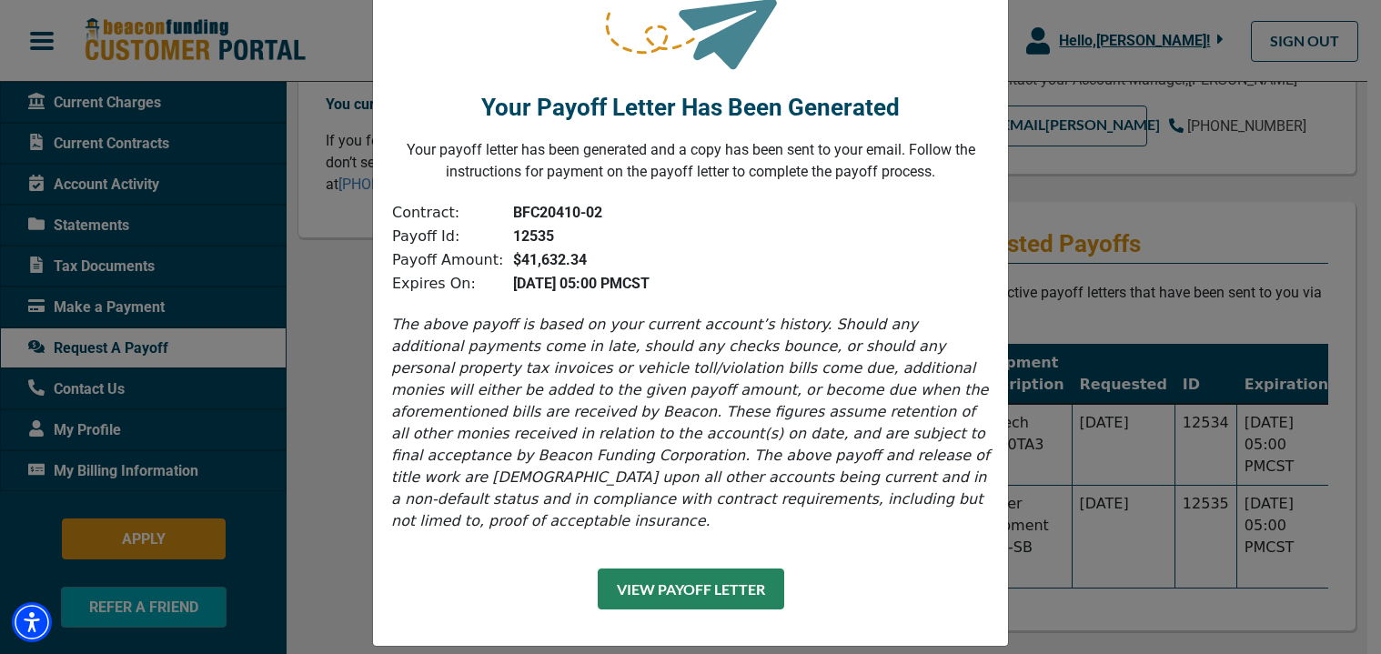
click at [703, 577] on button "View Payoff Letter" at bounding box center [691, 588] width 186 height 41
